Goal: Information Seeking & Learning: Learn about a topic

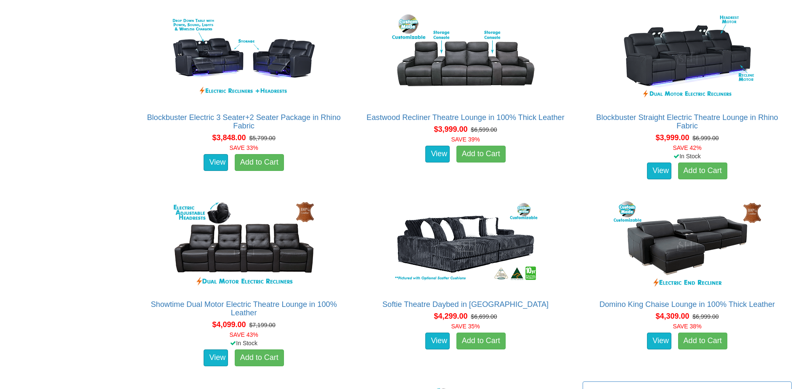
scroll to position [2063, 0]
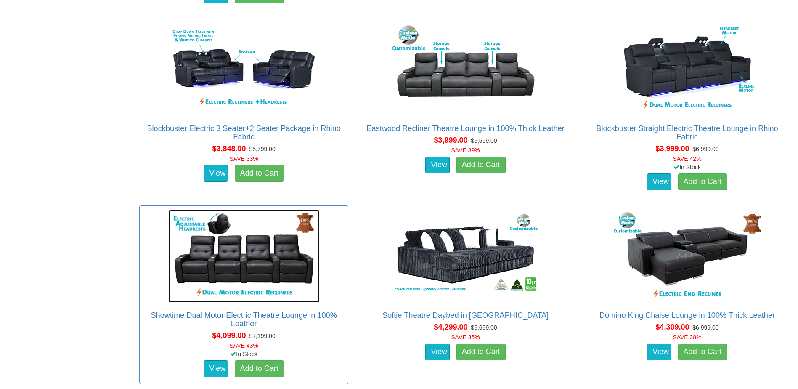
click at [263, 265] on img at bounding box center [243, 256] width 151 height 93
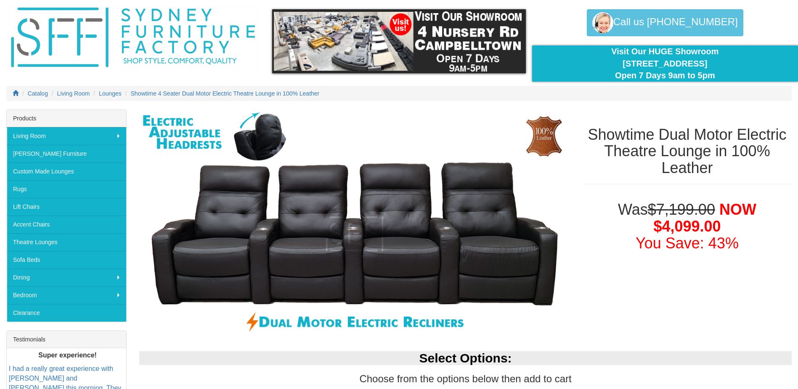
scroll to position [42, 0]
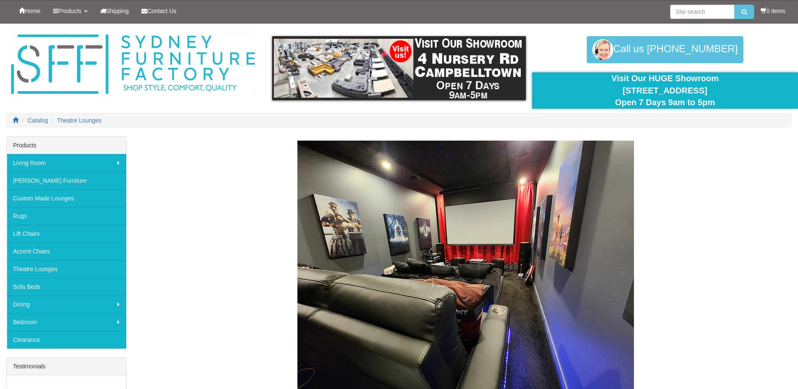
scroll to position [2063, 0]
